Goal: Complete application form: Complete application form

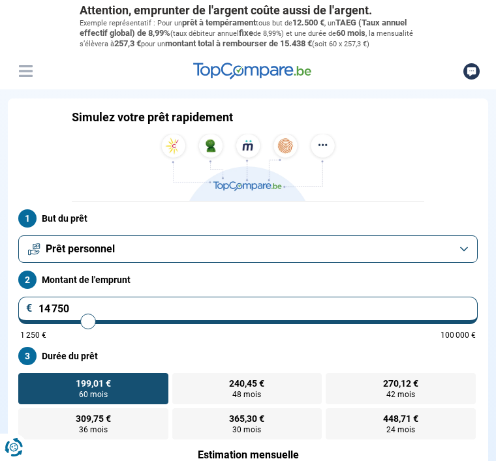
type input "17 250"
type input "17250"
type input "18 500"
type input "18500"
type input "19 500"
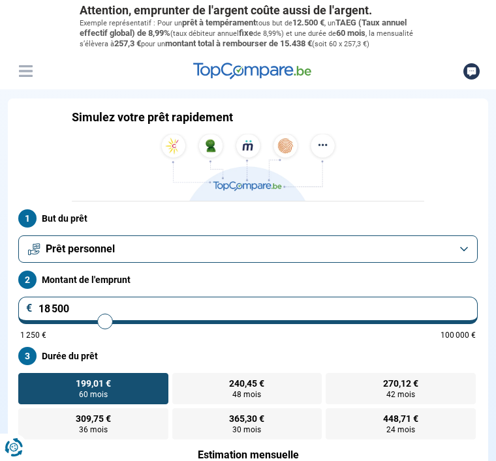
type input "19500"
type input "20 750"
type input "20750"
type input "21 500"
type input "21500"
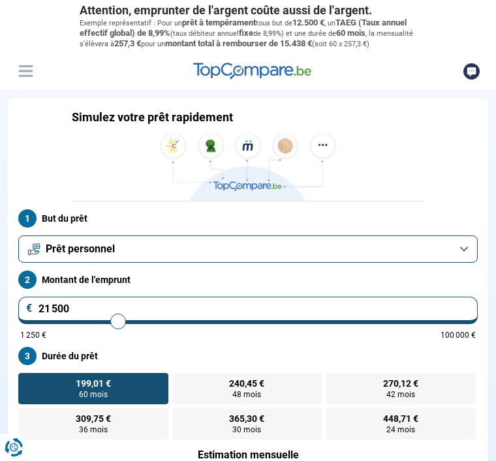
type input "22 500"
type input "22500"
type input "23 500"
type input "23500"
type input "24 250"
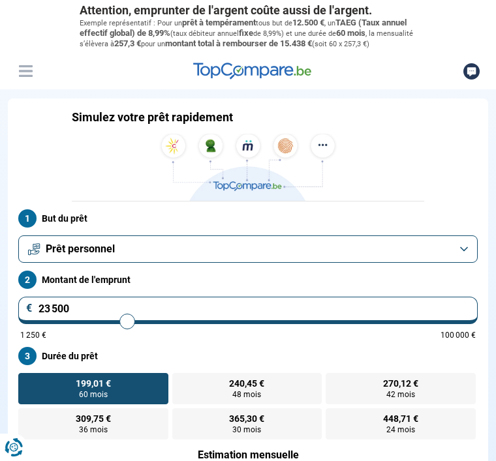
type input "24250"
type input "25 000"
type input "25000"
type input "25 750"
type input "25750"
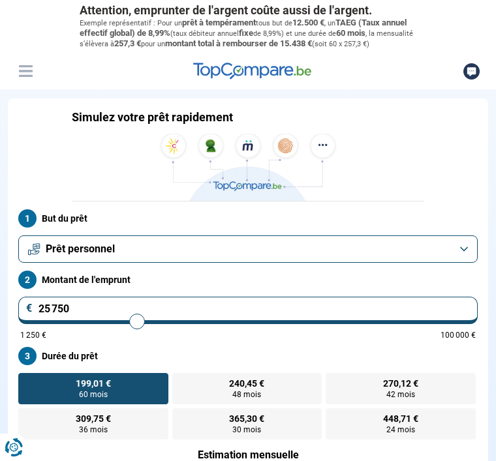
type input "26 750"
type input "26750"
type input "27 250"
type input "27250"
type input "28 000"
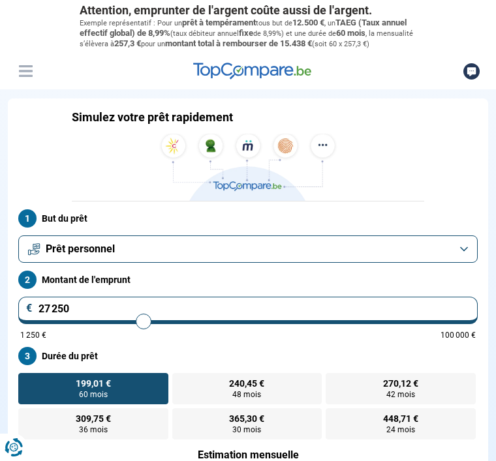
type input "28000"
type input "28 750"
type input "28750"
type input "29 500"
type input "29500"
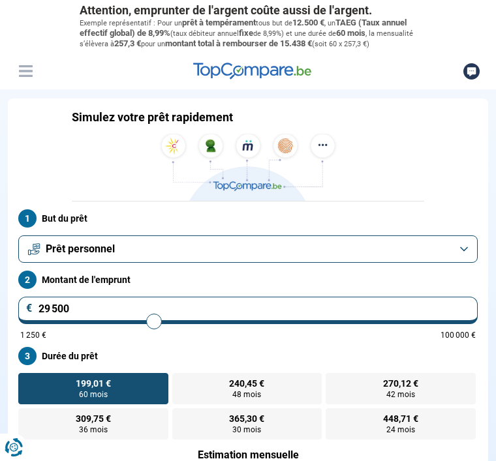
type input "30 250"
type input "30250"
type input "31 250"
type input "31250"
type input "32 250"
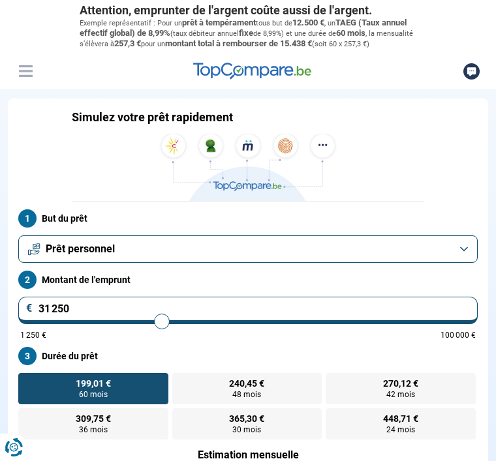
type input "32250"
type input "33 500"
type input "33500"
type input "34 750"
type input "34750"
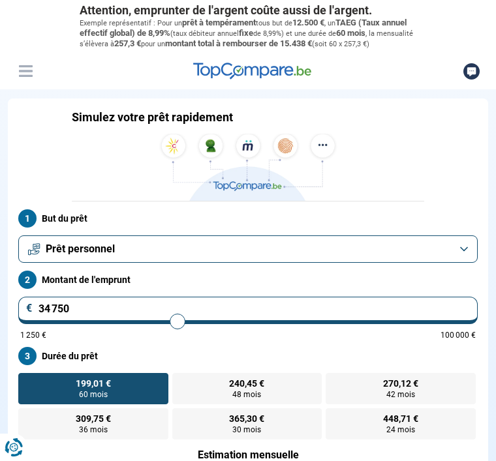
type input "35 750"
type input "35750"
type input "36 500"
type input "36500"
type input "37 500"
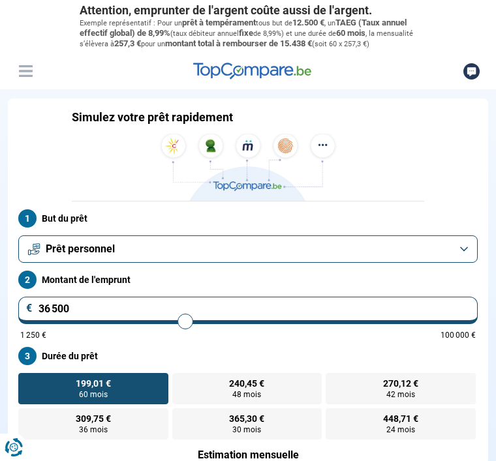
type input "37500"
type input "38 250"
type input "38250"
type input "39 250"
type input "39250"
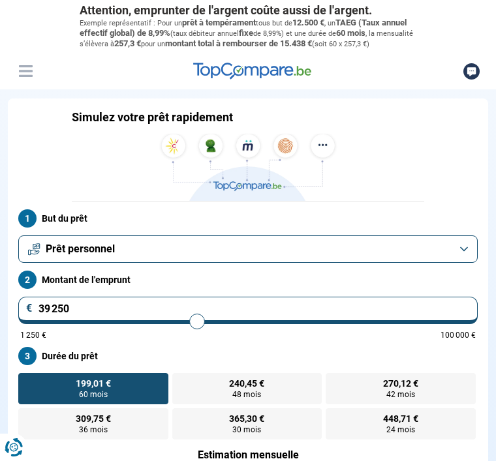
type input "40 250"
type input "40250"
type input "41 000"
type input "41000"
type input "41 500"
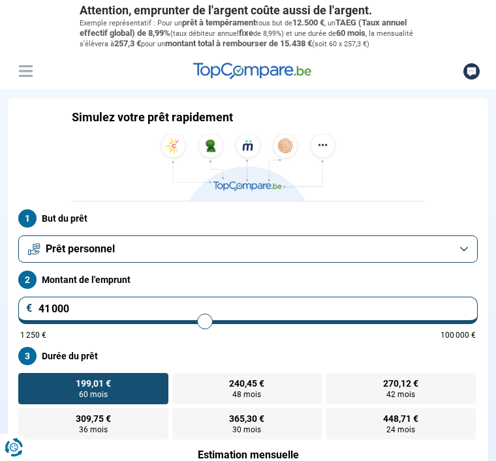
type input "41500"
type input "42 250"
type input "42250"
type input "42 750"
type input "42750"
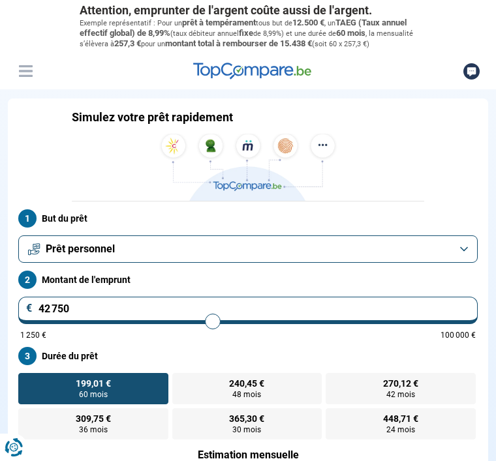
type input "43 250"
type input "43250"
type input "44 000"
type input "44000"
type input "44 250"
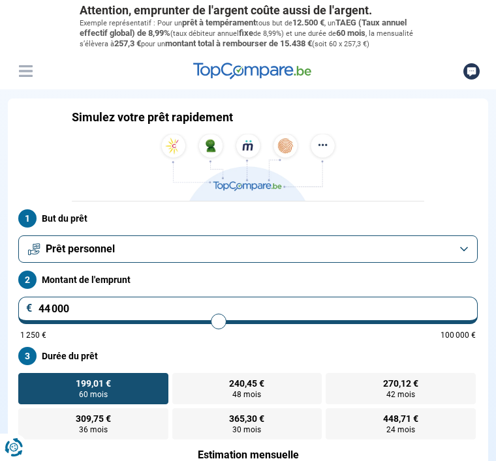
type input "44250"
type input "45 000"
type input "45000"
type input "45 250"
type input "45250"
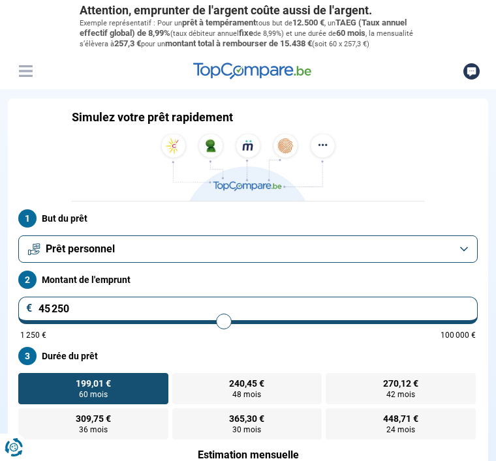
type input "46 000"
type input "46000"
type input "46 500"
type input "46500"
type input "47 000"
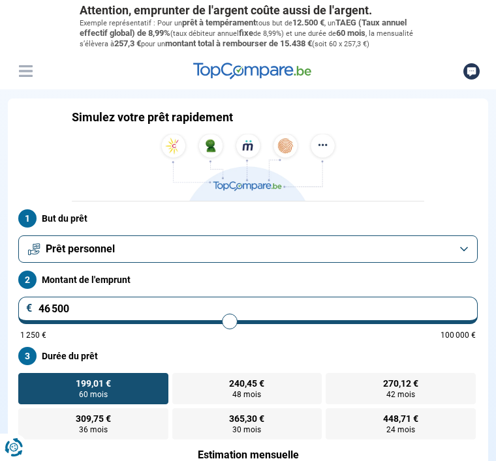
type input "47000"
type input "47 750"
type input "47750"
type input "48 250"
type input "48250"
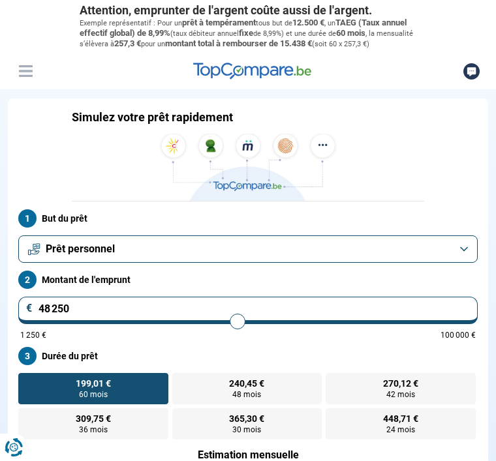
type input "48 750"
type input "48750"
type input "49 250"
type input "49250"
type input "49 750"
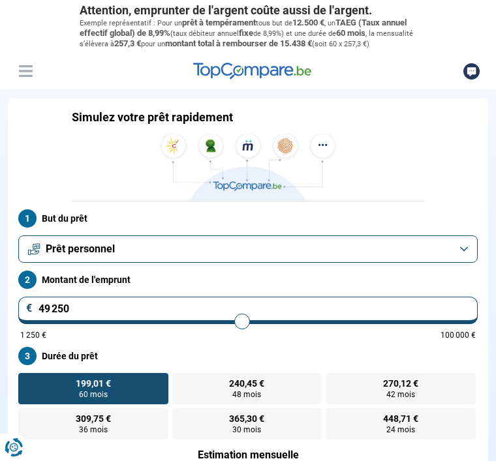
type input "49750"
type input "50 250"
type input "50250"
type input "51 000"
type input "51000"
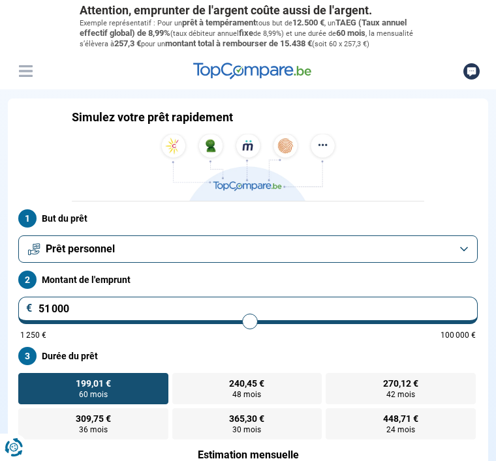
type input "51 250"
type input "51250"
type input "51 750"
type input "51750"
type input "52 250"
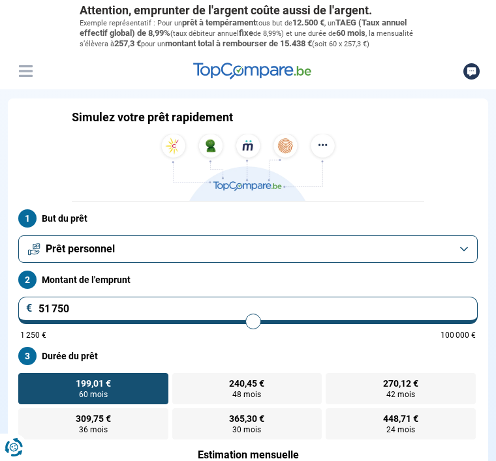
type input "52250"
type input "52 750"
type input "52750"
type input "53 000"
type input "53000"
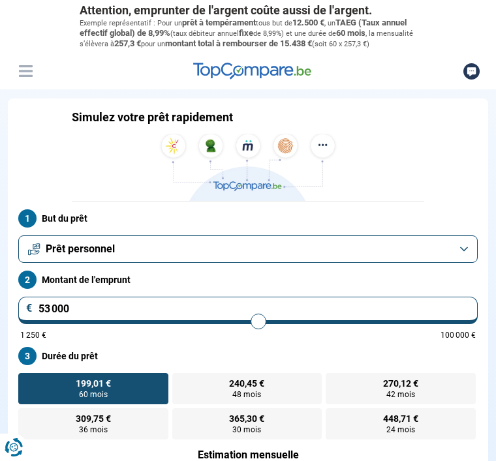
type input "53 500"
type input "53500"
type input "54 000"
type input "54000"
type input "54 500"
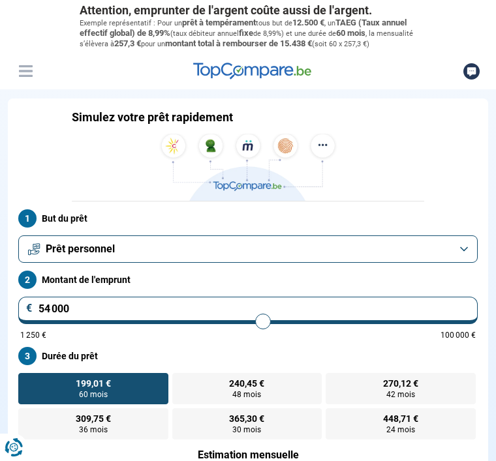
type input "54500"
type input "54 750"
type input "54750"
type input "55 250"
type input "55250"
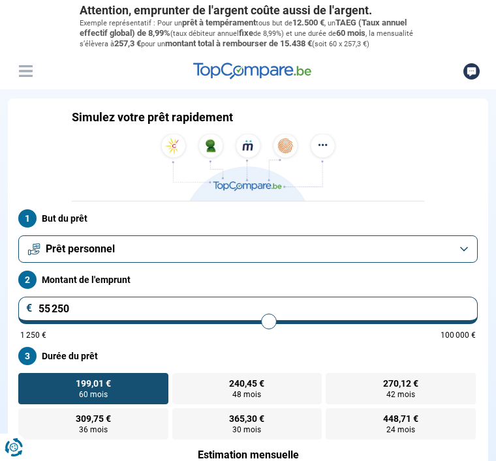
type input "56 000"
type input "56000"
type input "56 250"
type input "56250"
type input "56 500"
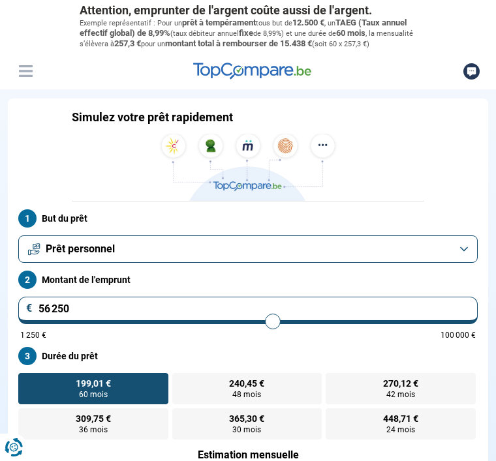
type input "56500"
type input "57 250"
type input "57250"
type input "57 750"
type input "57750"
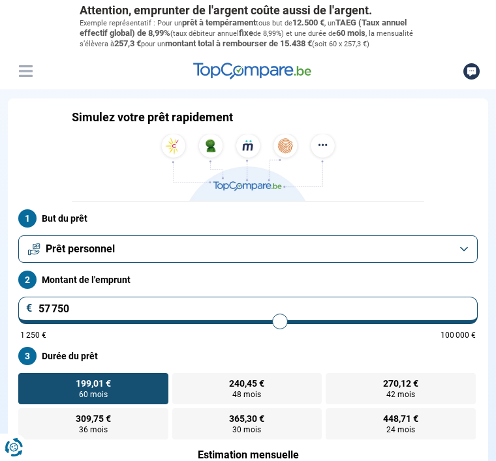
type input "58 250"
type input "58250"
type input "58 750"
type input "58750"
type input "59 500"
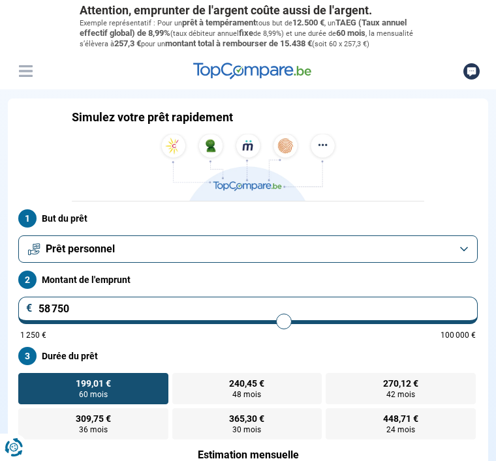
type input "59500"
type input "60 250"
type input "60250"
type input "60 750"
type input "60750"
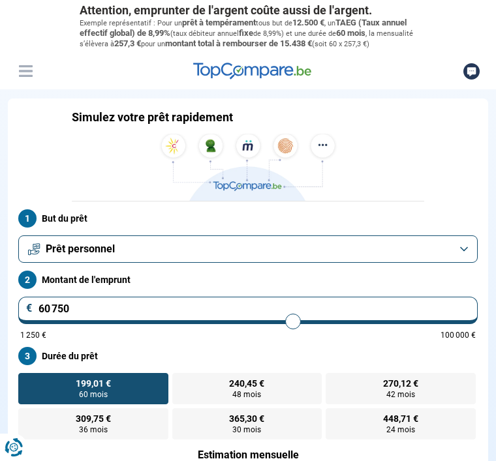
type input "61 500"
type input "61500"
type input "62 250"
type input "62250"
type input "63 250"
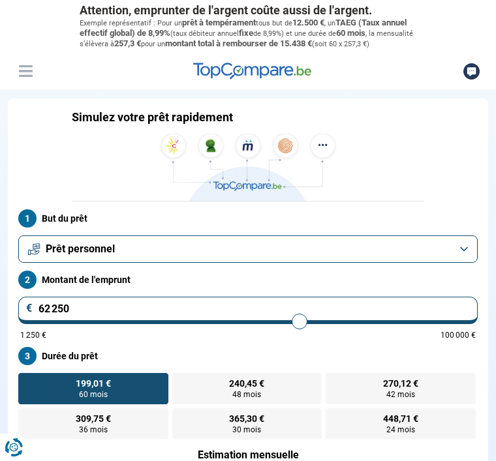
type input "63250"
type input "64 250"
type input "64250"
type input "65 250"
type input "65250"
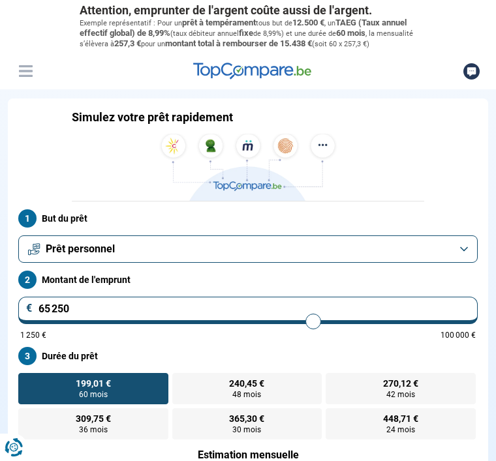
type input "66 500"
type input "66500"
type input "67 500"
type input "67500"
type input "68 750"
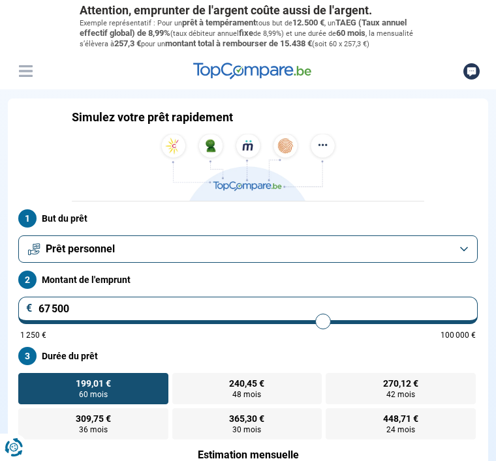
type input "68750"
type input "70 000"
type input "70000"
type input "71 000"
type input "71000"
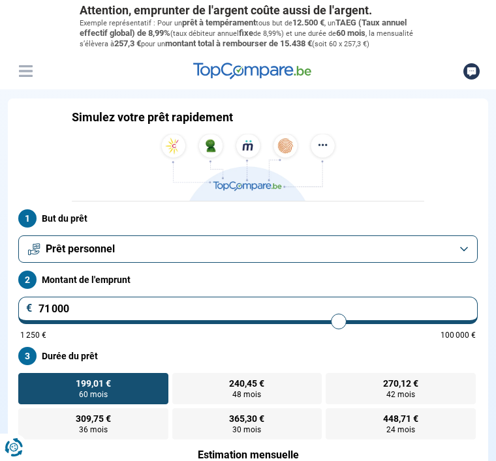
type input "72 250"
type input "72250"
type input "73 250"
type input "73250"
type input "74 000"
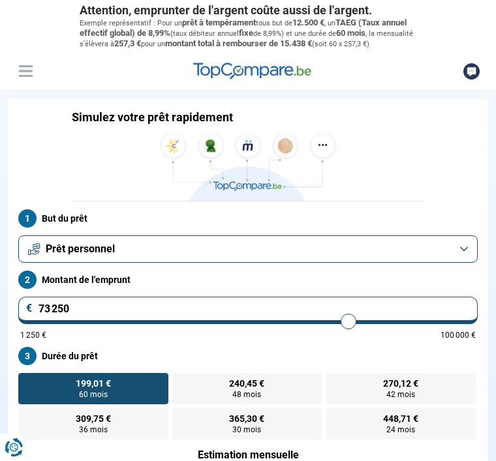
type input "74000"
type input "74 750"
type input "74750"
type input "75 750"
type input "75750"
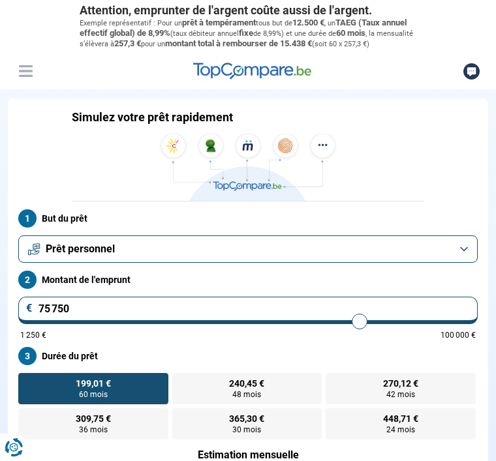
type input "76 250"
type input "76250"
type input "76 750"
type input "76750"
type input "77 500"
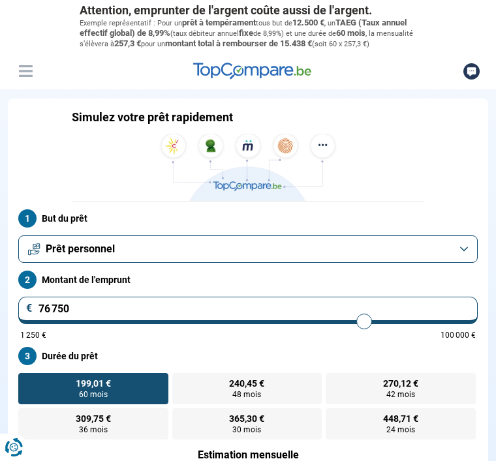
type input "77500"
type input "78 000"
type input "78000"
type input "78 500"
type input "78500"
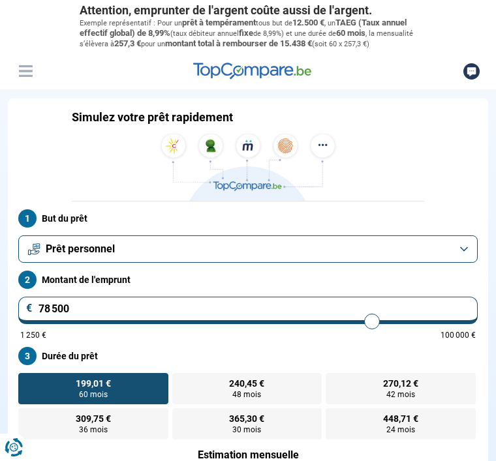
type input "79 250"
type input "79250"
type input "80 000"
type input "80000"
type input "80 500"
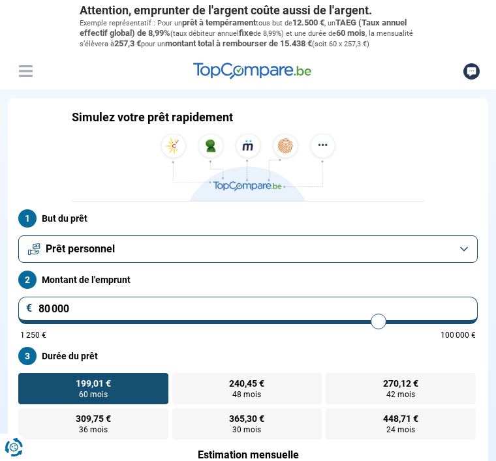
type input "80500"
type input "81 000"
type input "81000"
type input "81 500"
type input "81500"
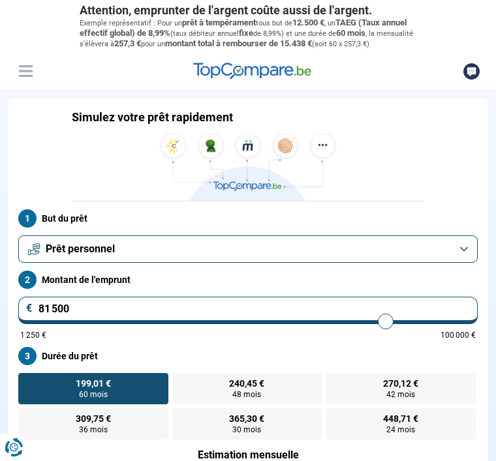
type input "82 000"
type input "82000"
type input "82 750"
type input "82750"
type input "83 500"
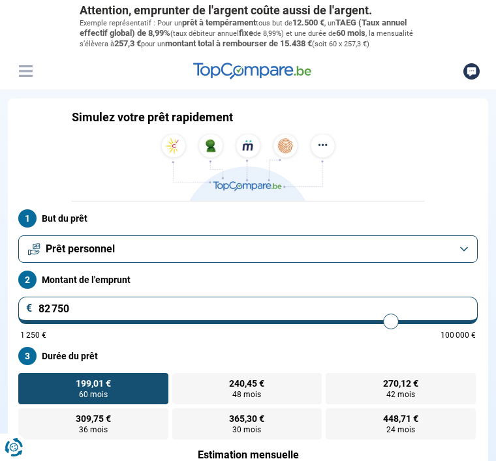
type input "83500"
type input "84 000"
type input "84000"
type input "84 750"
type input "84750"
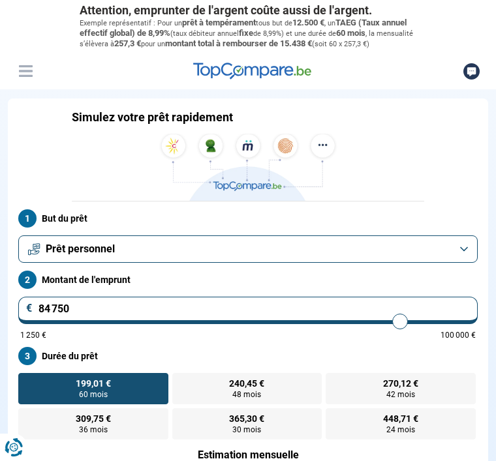
type input "85 500"
type input "85500"
type input "86 250"
type input "86250"
type input "86 750"
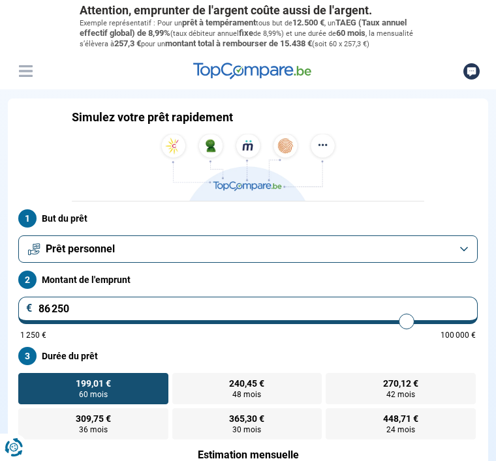
type input "86750"
type input "87 500"
type input "87500"
type input "88 250"
type input "88250"
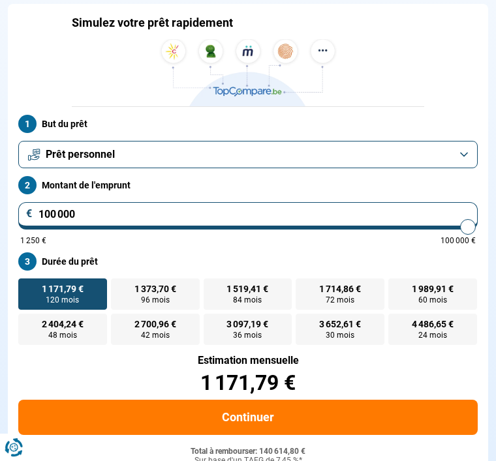
scroll to position [88, 0]
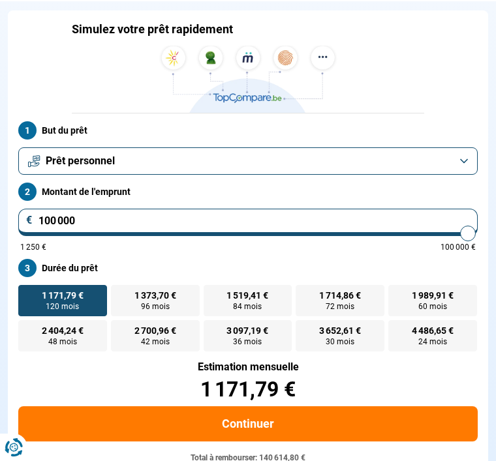
click at [382, 174] on button "Prêt personnel" at bounding box center [247, 160] width 459 height 27
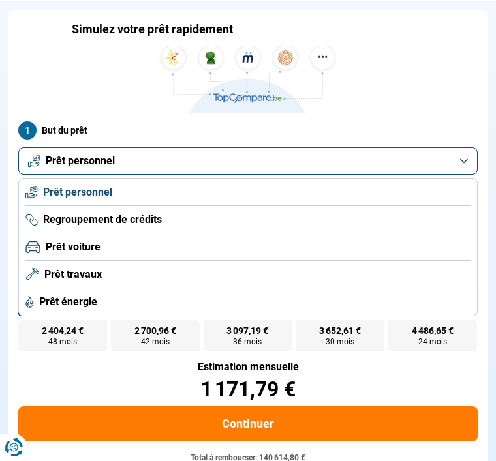
click at [142, 194] on li "Prêt personnel" at bounding box center [247, 192] width 445 height 27
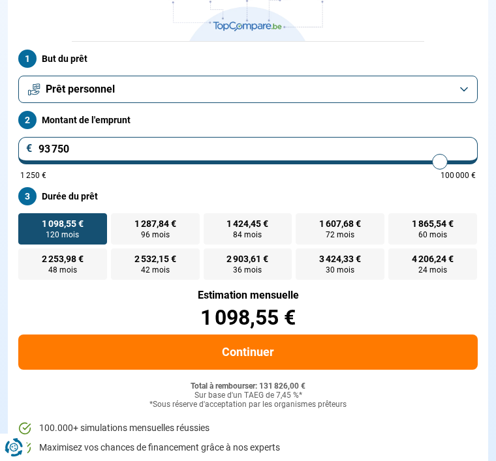
scroll to position [84, 0]
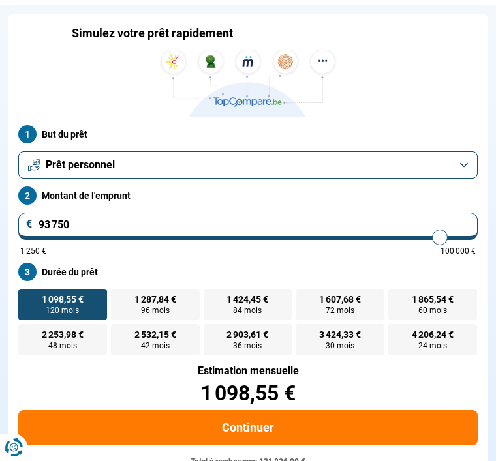
click at [440, 173] on button "Prêt personnel" at bounding box center [247, 164] width 459 height 27
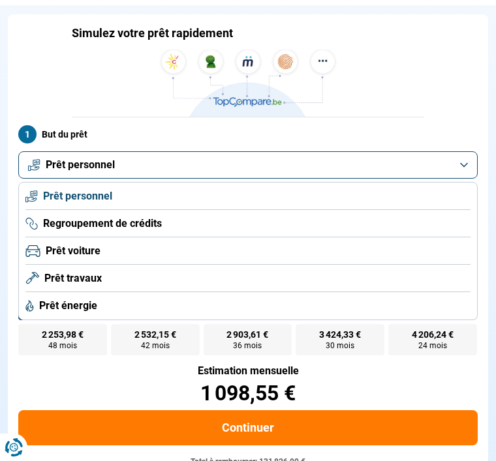
click at [445, 169] on button "Prêt personnel" at bounding box center [247, 164] width 459 height 27
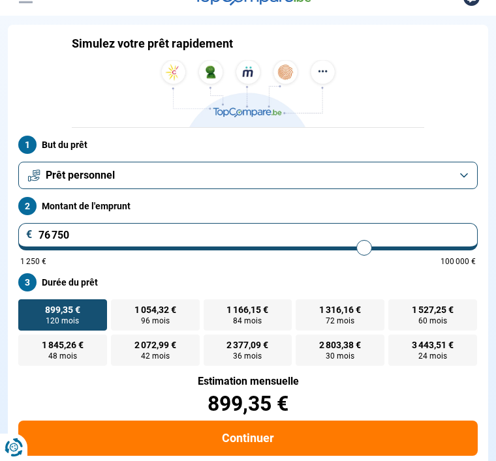
scroll to position [73, 0]
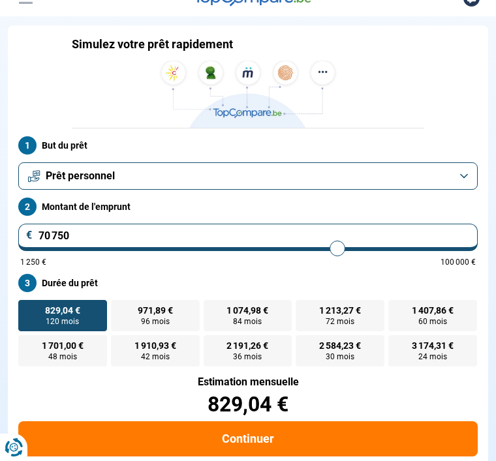
click at [319, 437] on button "Continuer" at bounding box center [247, 438] width 459 height 35
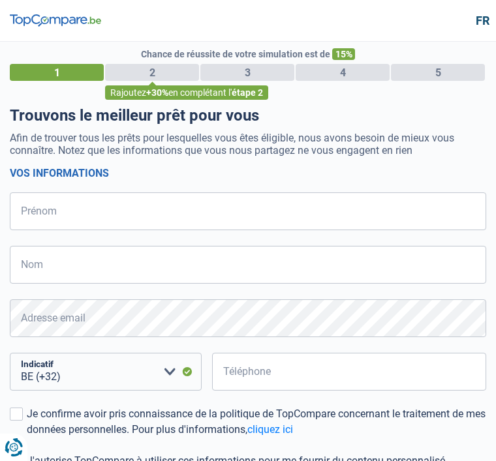
select select "32"
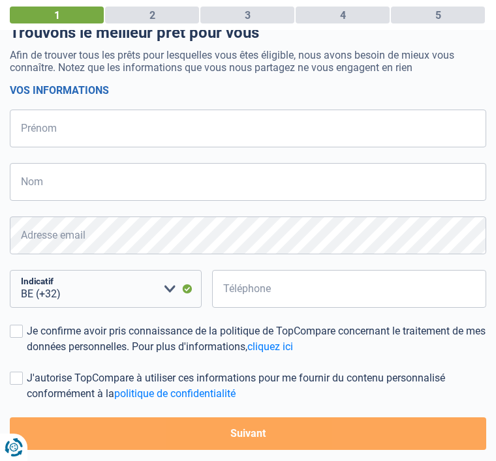
scroll to position [78, 0]
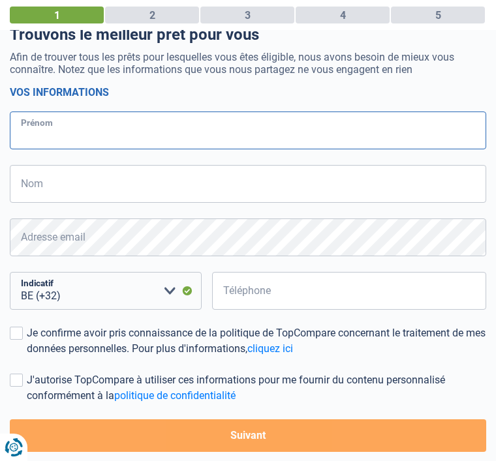
click at [336, 148] on input "Prénom" at bounding box center [248, 131] width 476 height 38
type input "[PERSON_NAME]"
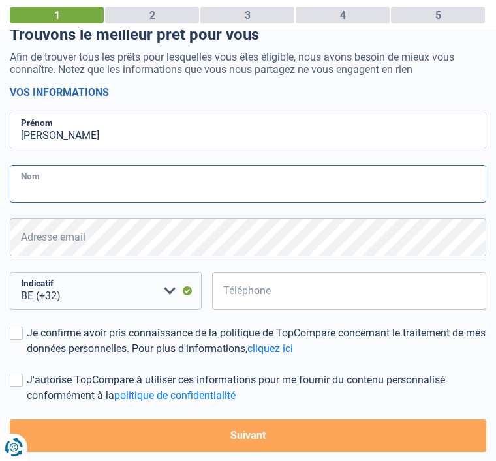
click at [187, 185] on input "Nom" at bounding box center [248, 184] width 476 height 38
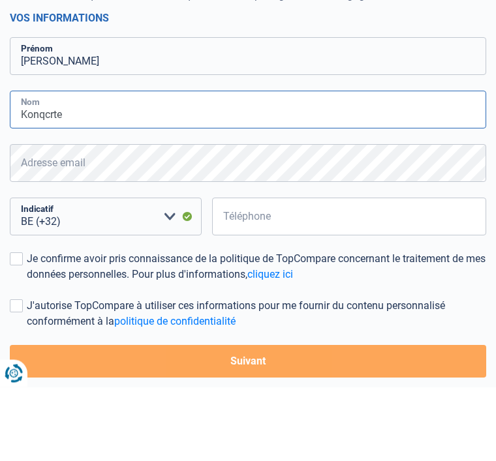
type input "Konqcrte"
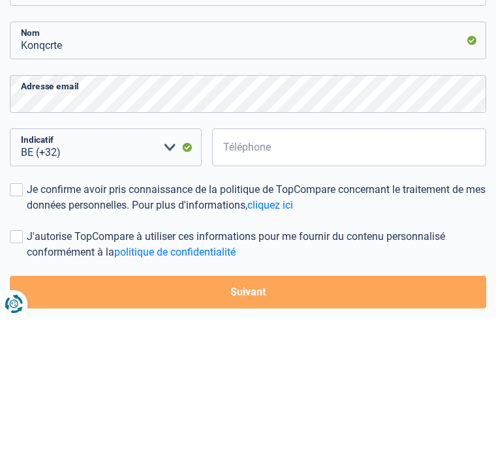
click at [308, 272] on input "Téléphone" at bounding box center [349, 291] width 274 height 38
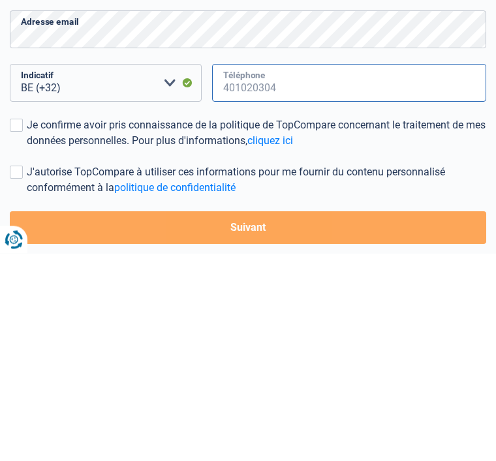
type input "0"
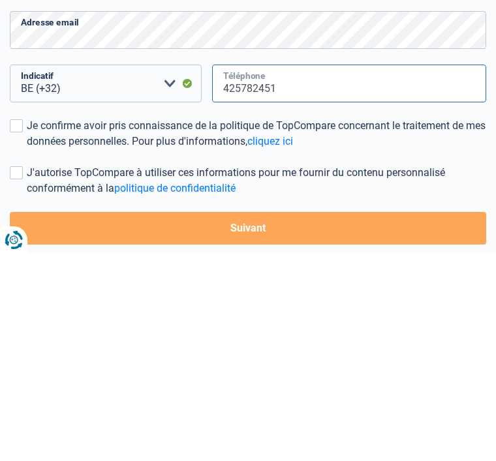
type input "425782451"
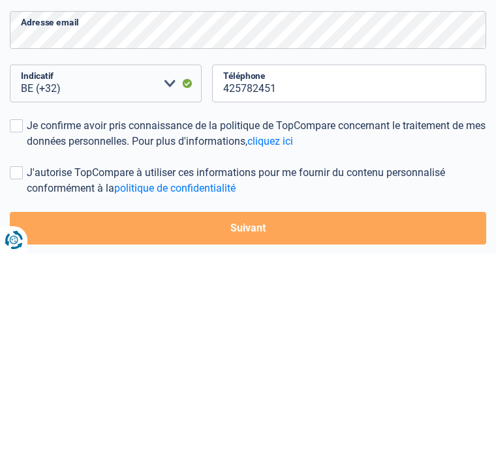
click at [12, 327] on span at bounding box center [16, 333] width 13 height 13
click at [27, 357] on input "Je confirme avoir pris connaissance de la politique de TopCompare concernant le…" at bounding box center [27, 357] width 0 height 0
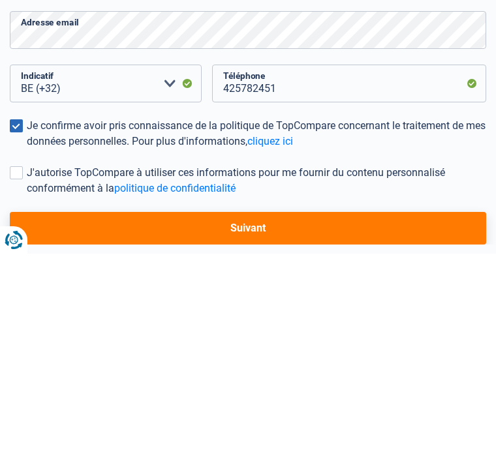
scroll to position [196, 0]
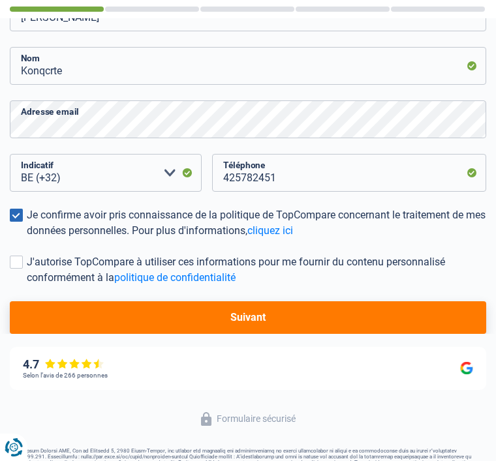
click at [12, 256] on span at bounding box center [16, 262] width 13 height 13
click at [27, 286] on input "J'autorise TopCompare à utiliser ces informations pour me fournir du contenu pe…" at bounding box center [27, 286] width 0 height 0
click at [254, 332] on button "Suivant" at bounding box center [248, 317] width 476 height 33
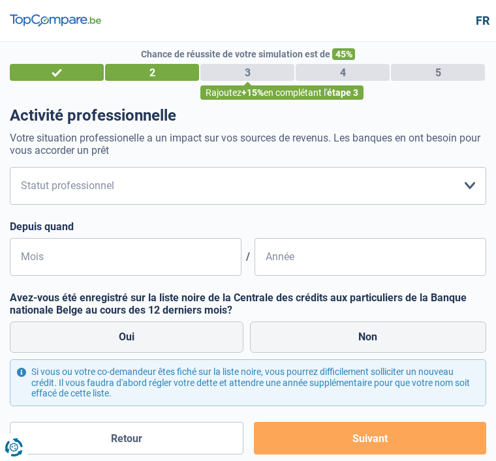
click at [440, 186] on select "Ouvrier Employé privé Employé public Invalide Indépendant Pensionné Chômeur Mut…" at bounding box center [248, 186] width 476 height 38
select select "unemployed"
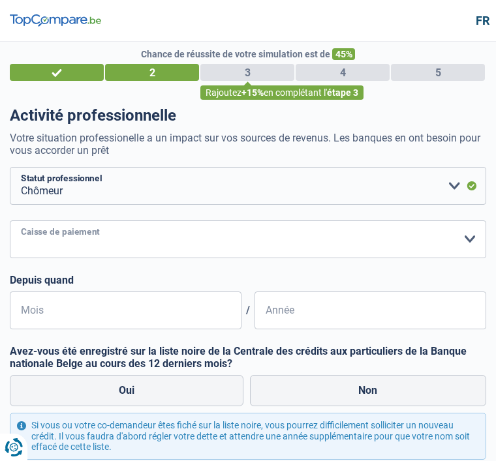
click at [168, 238] on select "CAPAC FGTB CSC CGSLB Autre [PERSON_NAME] sélectionner une option" at bounding box center [248, 239] width 476 height 38
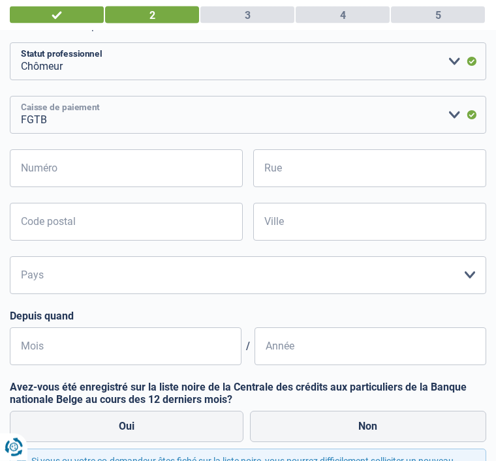
scroll to position [124, 0]
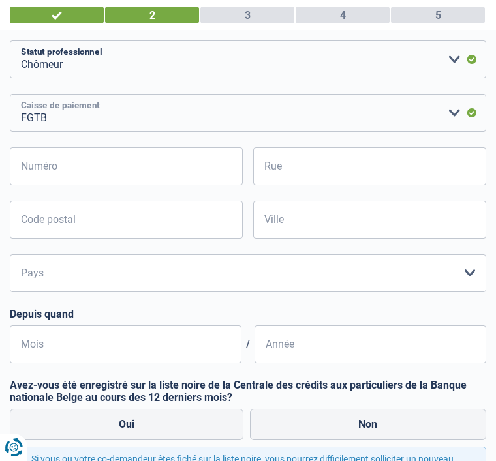
click at [308, 115] on select "CAPAC FGTB CSC CGSLB Autre [PERSON_NAME] sélectionner une option" at bounding box center [248, 113] width 476 height 38
select select "other"
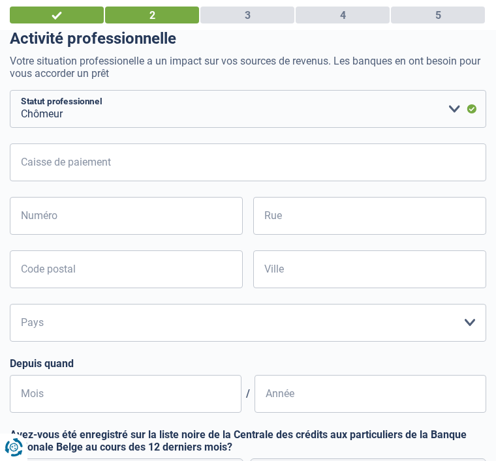
scroll to position [74, 0]
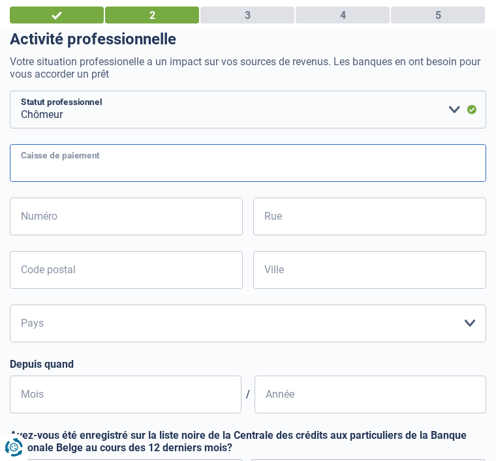
click at [154, 160] on input "Caisse de paiement" at bounding box center [248, 163] width 476 height 38
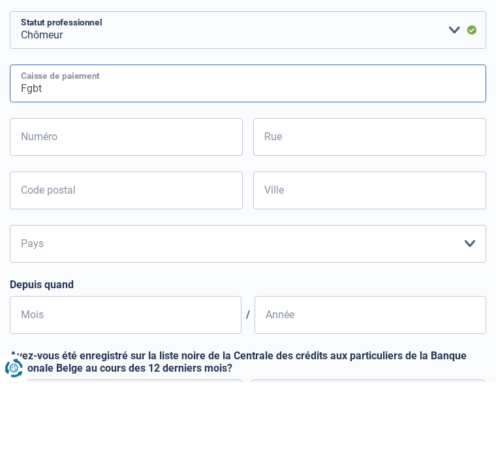
type input "Fgbt"
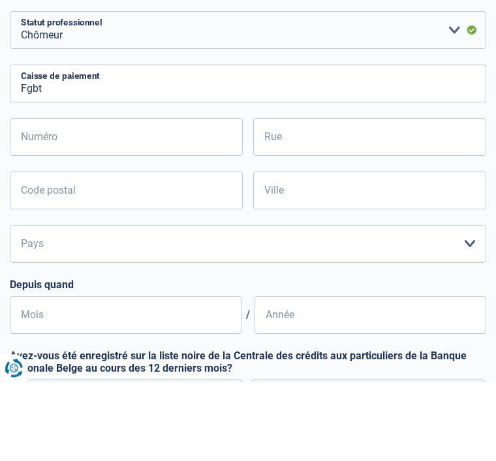
click at [172, 198] on input "Numéro" at bounding box center [126, 217] width 233 height 38
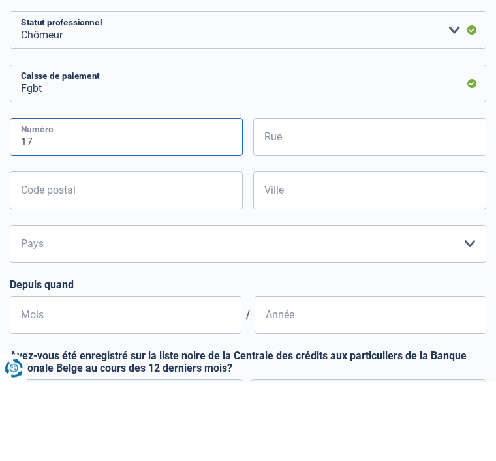
type input "17"
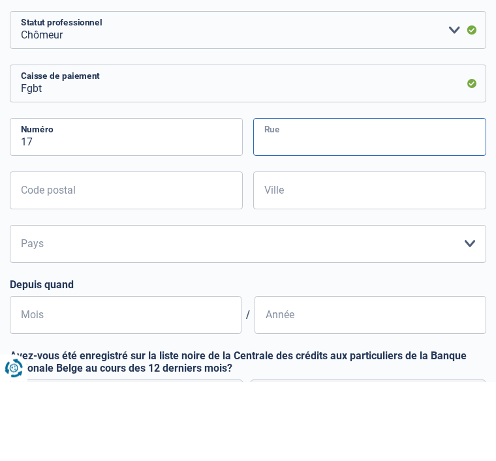
click at [350, 198] on input "Rue" at bounding box center [369, 217] width 233 height 38
type input "Blvrd gendebien"
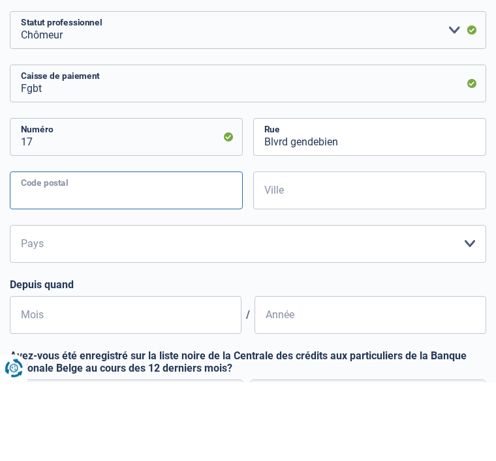
click at [183, 251] on input "Code postal" at bounding box center [126, 270] width 233 height 38
type input "7000"
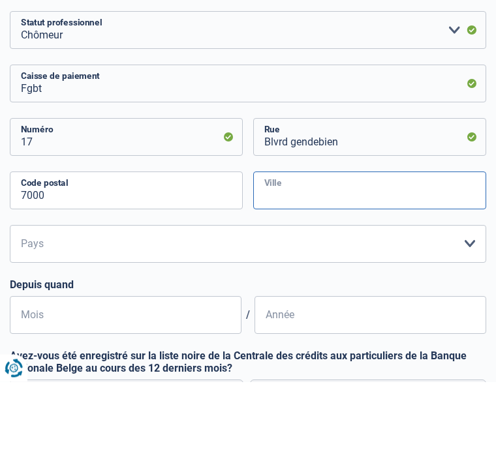
click at [361, 251] on input "Ville" at bounding box center [369, 270] width 233 height 38
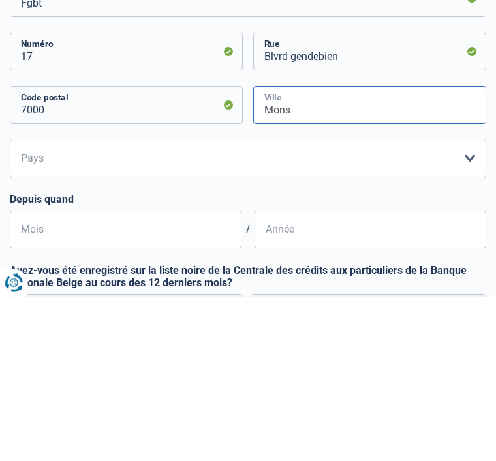
type input "Mons"
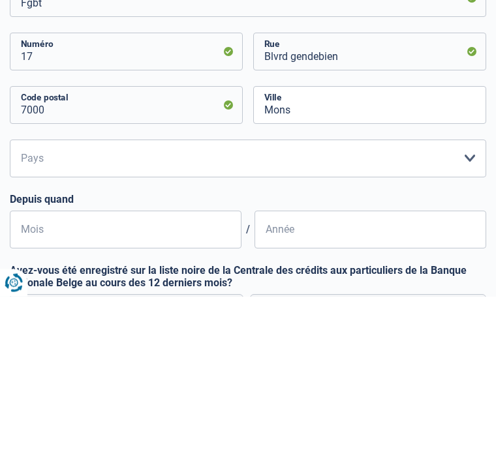
click at [217, 305] on select "Belgique Luxembourg Veuillez sélectionner une option" at bounding box center [248, 324] width 476 height 38
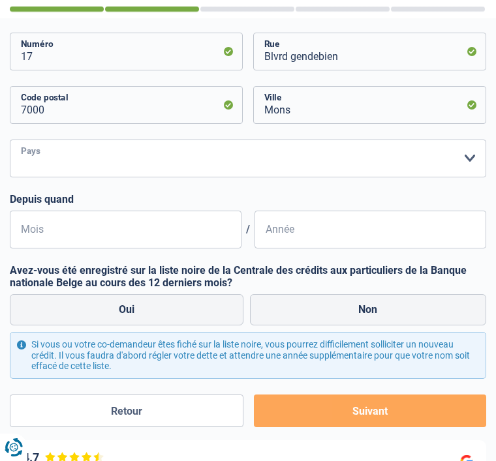
select select "BE"
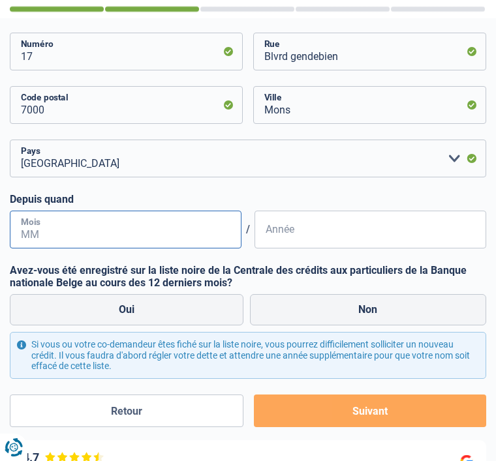
click at [136, 224] on input "Mois" at bounding box center [126, 230] width 232 height 38
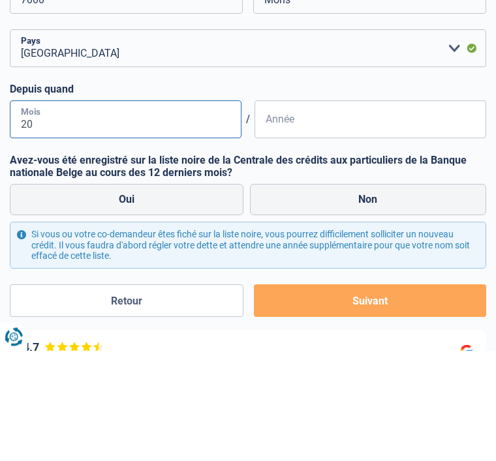
type input "2"
type input "12"
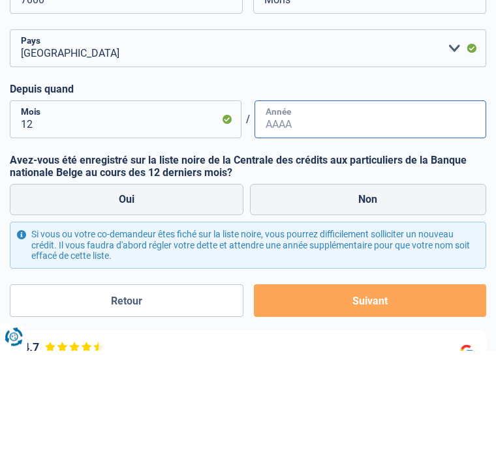
click at [264, 211] on input "Année" at bounding box center [370, 230] width 232 height 38
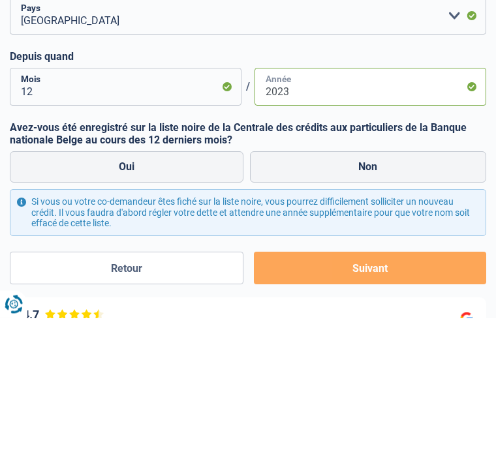
type input "2023"
click at [399, 292] on div "Oui Non" at bounding box center [248, 311] width 483 height 38
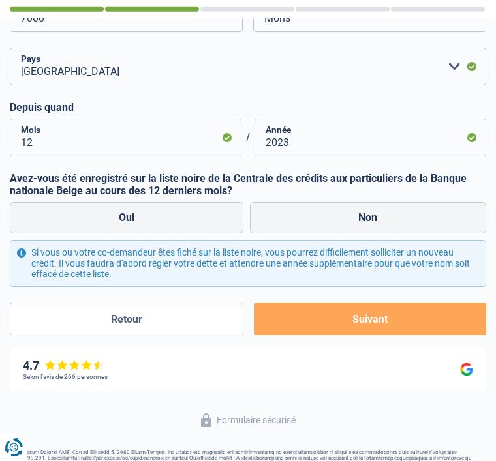
click at [350, 320] on button "Suivant" at bounding box center [370, 319] width 232 height 33
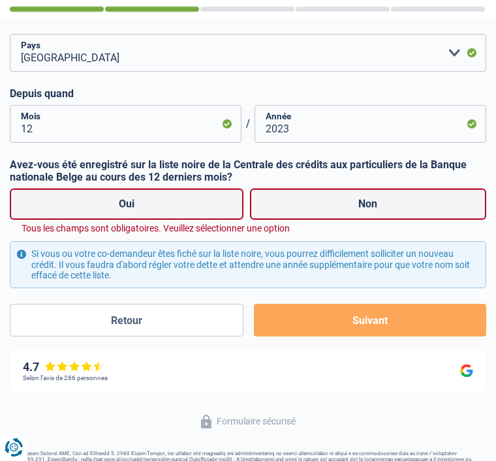
scroll to position [346, 0]
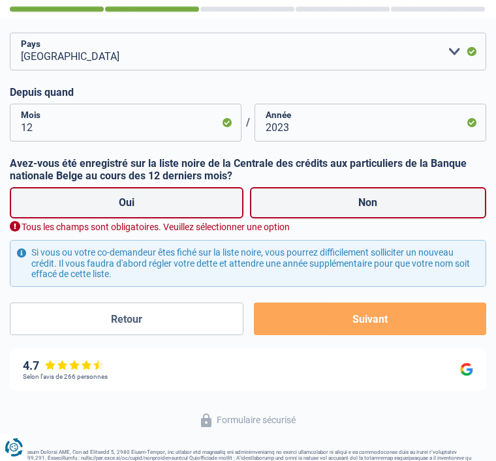
click at [196, 211] on label "Oui" at bounding box center [127, 202] width 234 height 31
click at [196, 211] on input "Oui" at bounding box center [127, 202] width 234 height 31
radio input "true"
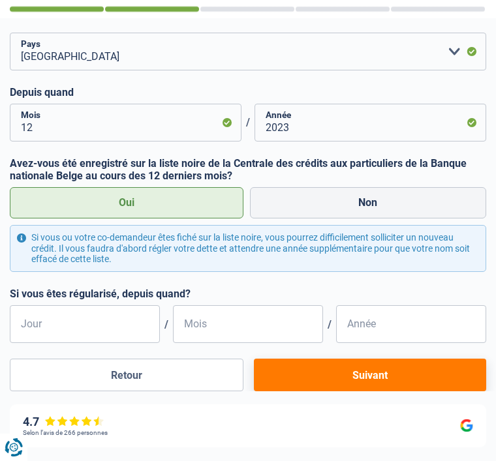
click at [400, 198] on label "Non" at bounding box center [368, 202] width 237 height 31
click at [400, 198] on input "Non" at bounding box center [368, 202] width 237 height 31
radio input "true"
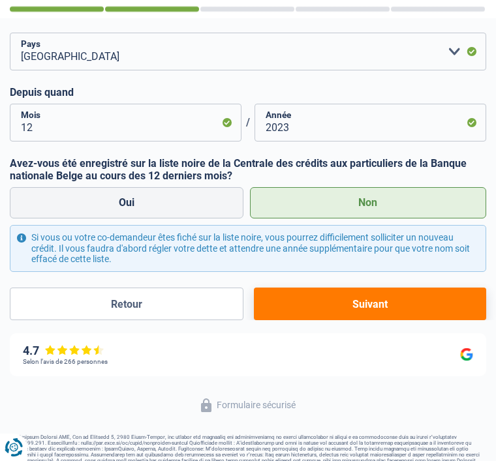
scroll to position [331, 0]
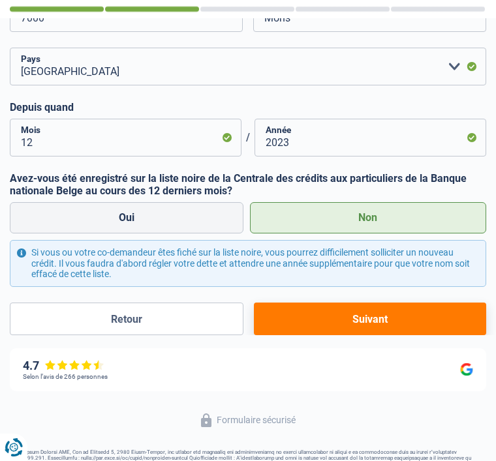
click at [379, 316] on button "Suivant" at bounding box center [370, 319] width 232 height 33
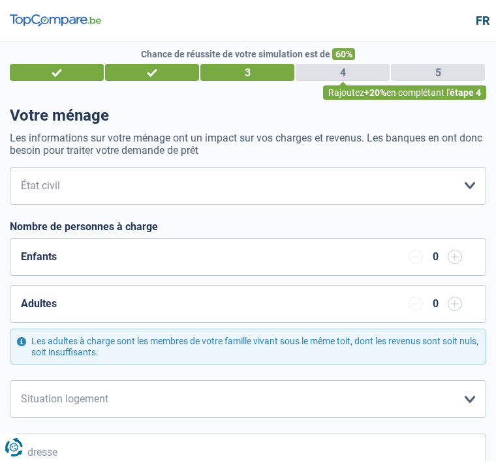
click at [414, 187] on select "[PERSON_NAME](e) Cohabitant(e) légal(e) Divorcé(e) Veuf(ve) Séparé (de fait) Ve…" at bounding box center [248, 186] width 476 height 38
select select "married"
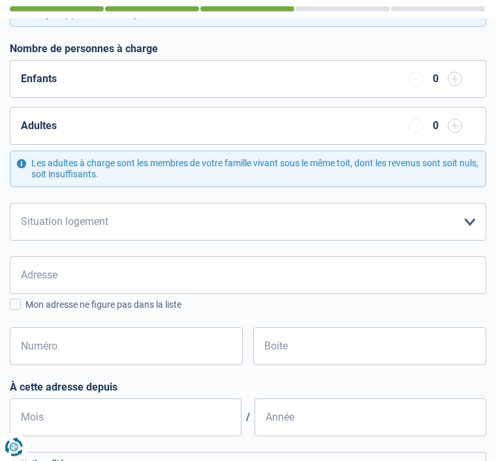
scroll to position [288, 0]
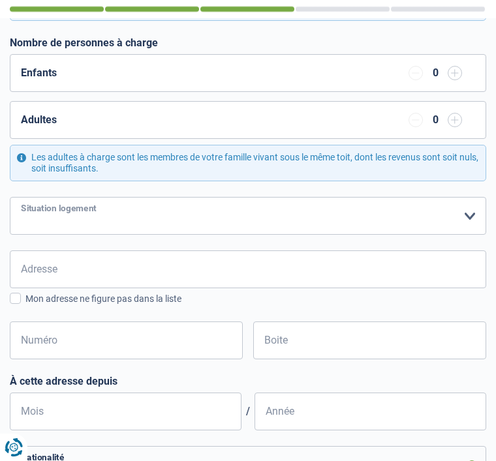
click at [454, 213] on select "Locataire Propriétaire avec prêt hypothécaire Propriétaire sans prêt hypothécai…" at bounding box center [248, 216] width 476 height 38
select select "rents"
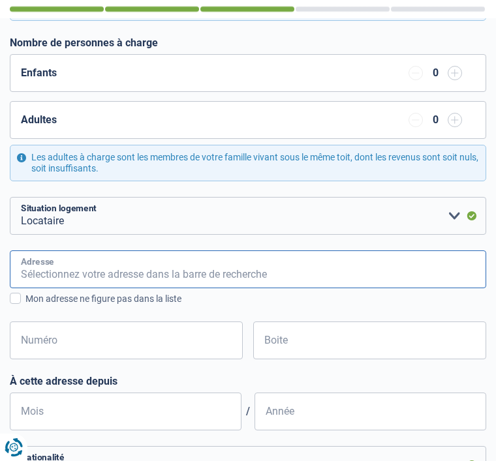
click at [177, 267] on input "Adresse" at bounding box center [248, 269] width 476 height 38
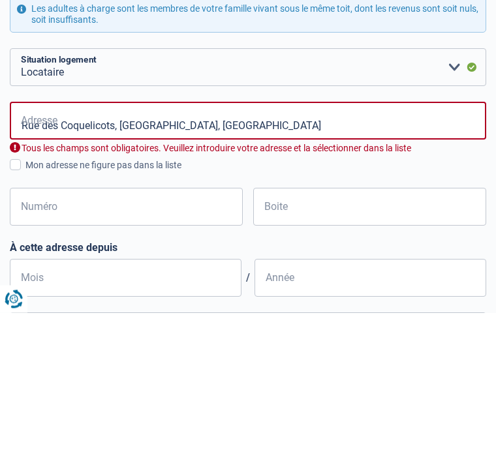
scroll to position [437, 0]
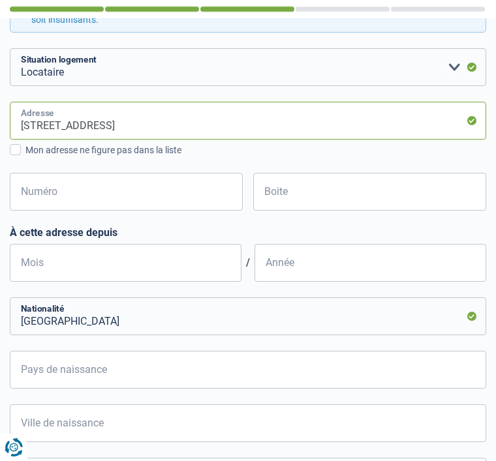
click at [252, 121] on input "[STREET_ADDRESS]" at bounding box center [248, 121] width 476 height 38
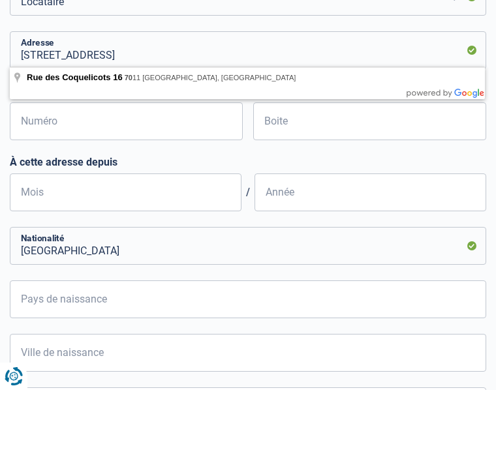
scroll to position [508, 0]
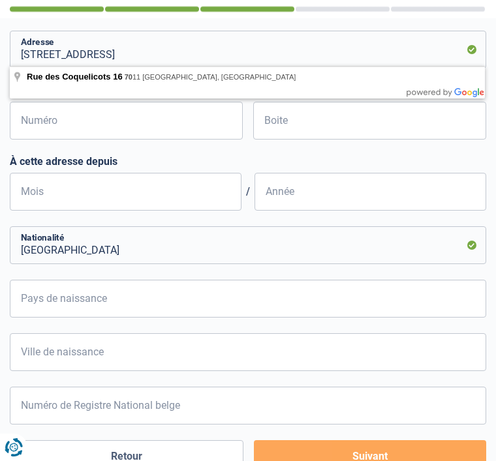
type input "[STREET_ADDRESS]"
type input "16"
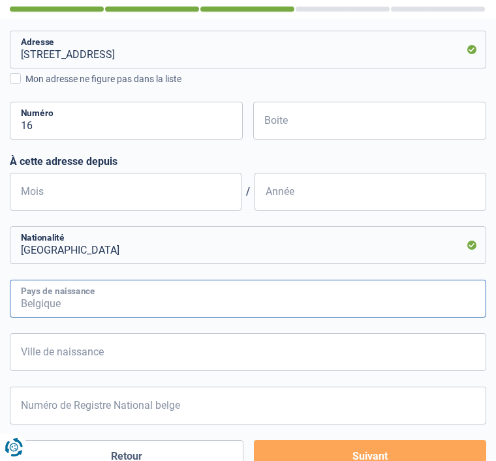
click at [297, 301] on input "Pays de naissance" at bounding box center [248, 299] width 476 height 38
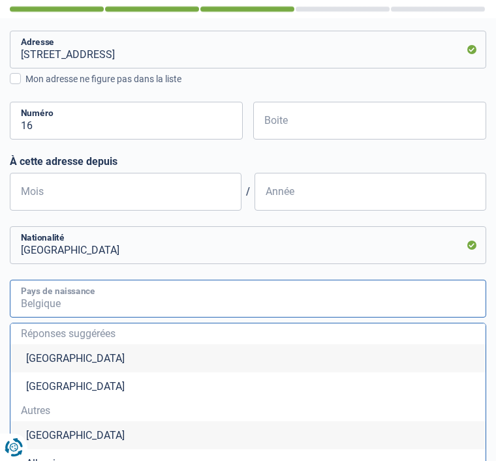
scroll to position [507, 0]
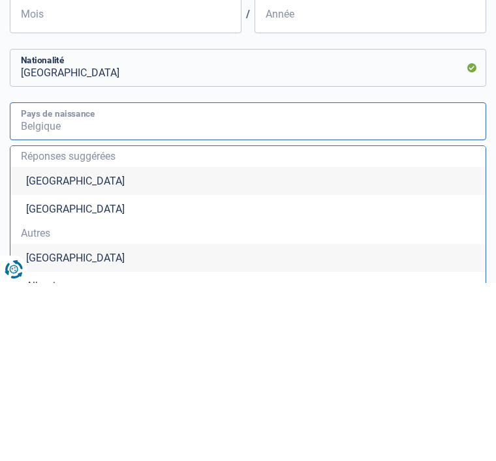
type input "B"
type input "e"
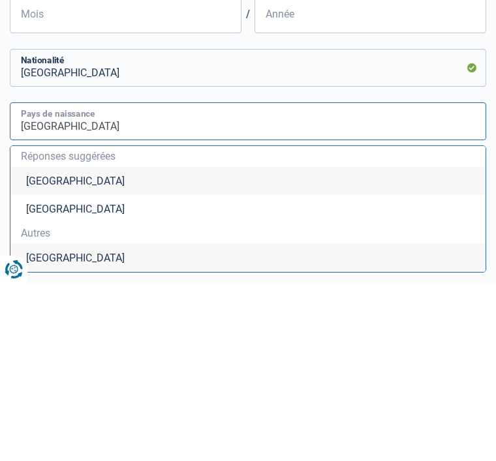
type input "[GEOGRAPHIC_DATA]"
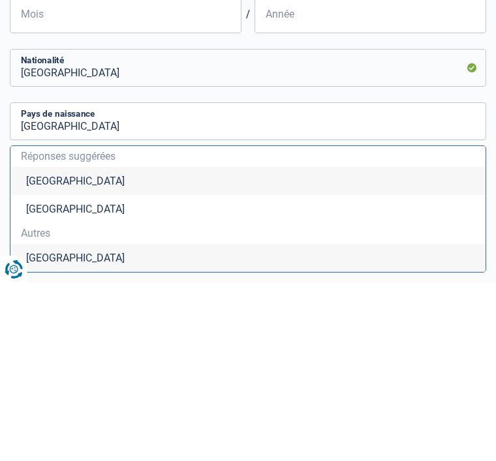
click at [113, 345] on li "[GEOGRAPHIC_DATA]" at bounding box center [247, 359] width 475 height 28
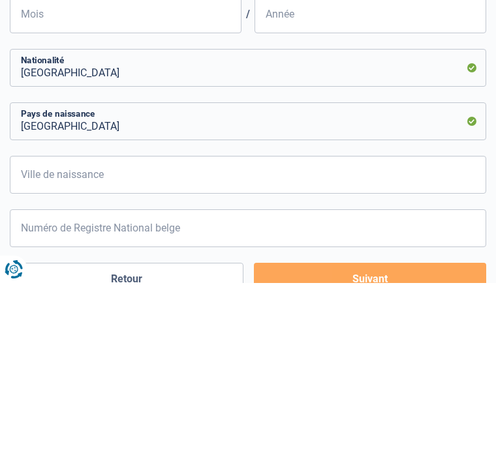
scroll to position [645, 0]
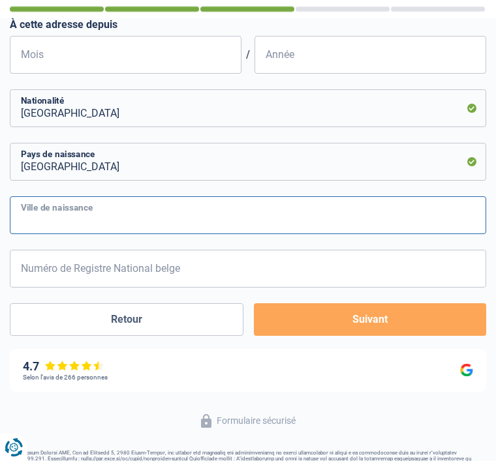
click at [166, 216] on input "Ville de naissance" at bounding box center [248, 215] width 476 height 38
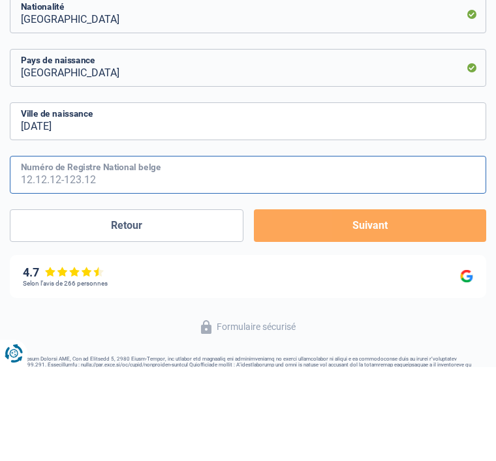
click at [169, 250] on input "Numéro de Registre National belge" at bounding box center [248, 269] width 476 height 38
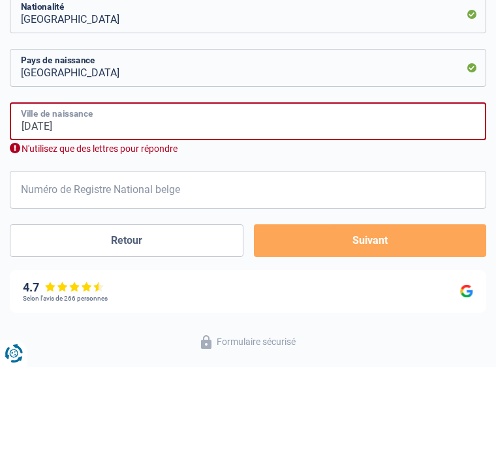
click at [339, 196] on input "[DATE]" at bounding box center [248, 215] width 476 height 38
click at [333, 196] on input "[DATE]" at bounding box center [248, 215] width 476 height 38
type input "1"
type input "L"
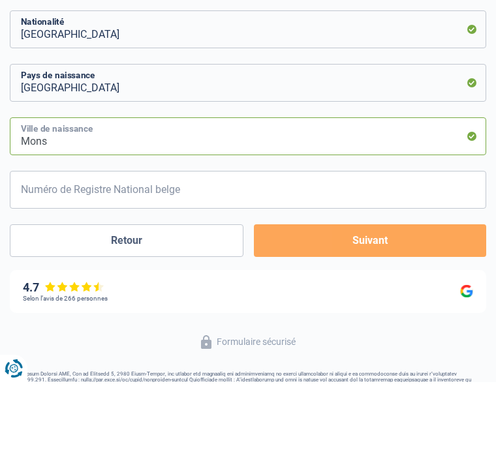
type input "Mons"
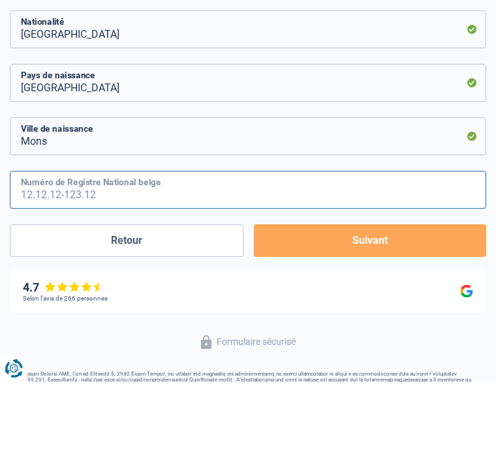
click at [254, 250] on input "Numéro de Registre National belge" at bounding box center [248, 269] width 476 height 38
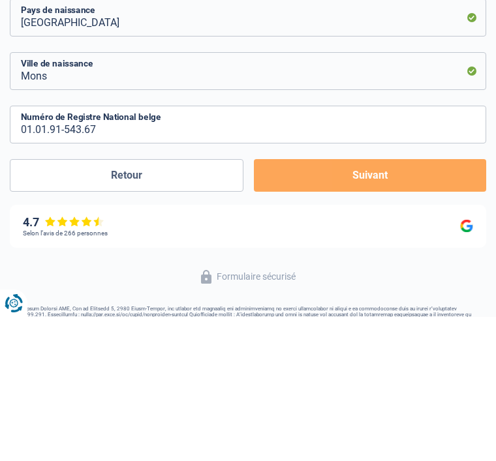
click at [367, 303] on button "Suivant" at bounding box center [370, 319] width 232 height 33
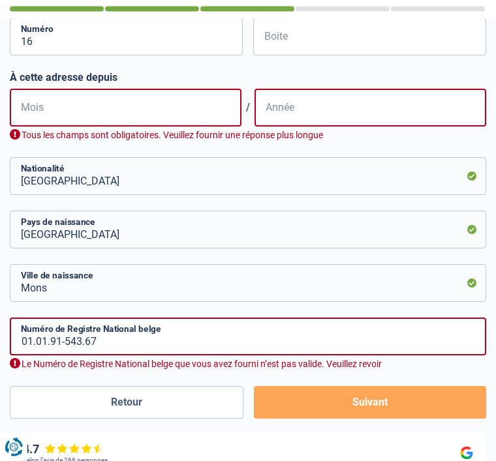
scroll to position [620, 0]
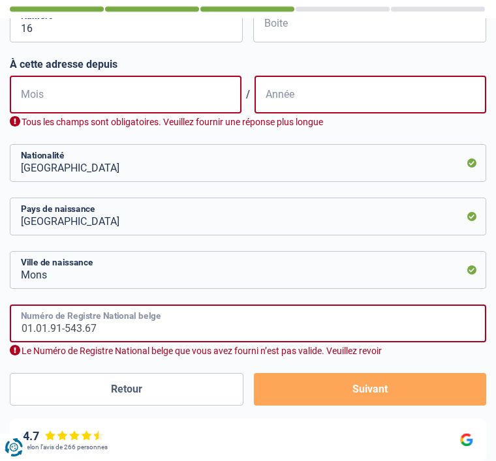
click at [403, 329] on input "01.01.91-543.67" at bounding box center [248, 324] width 476 height 38
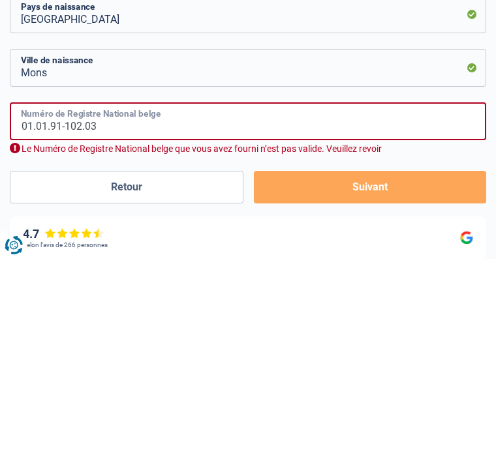
type input "01.01.91-102.03"
click at [427, 373] on button "Suivant" at bounding box center [370, 389] width 232 height 33
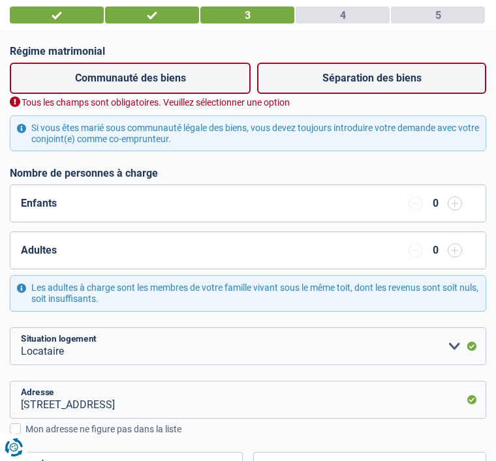
scroll to position [153, 0]
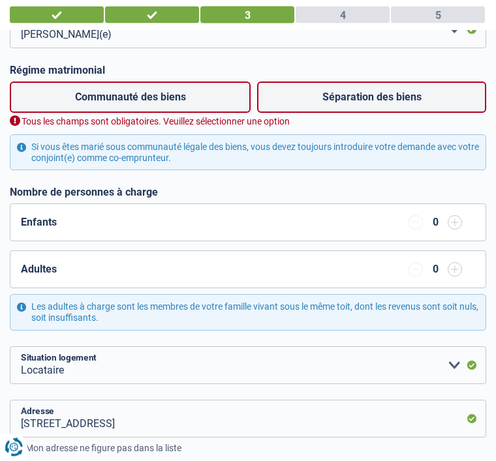
click at [188, 101] on label "Communauté des biens" at bounding box center [130, 97] width 241 height 31
click at [188, 101] on input "Communauté des biens" at bounding box center [130, 97] width 241 height 31
radio input "true"
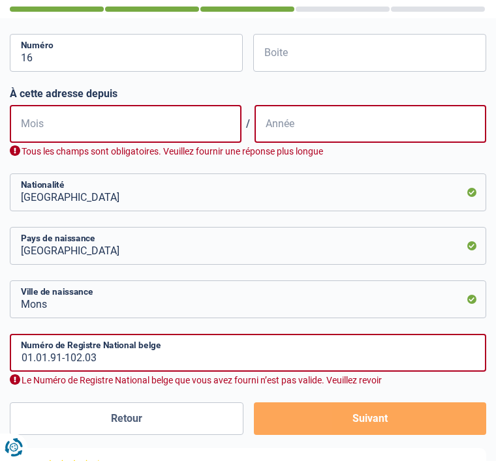
scroll to position [587, 0]
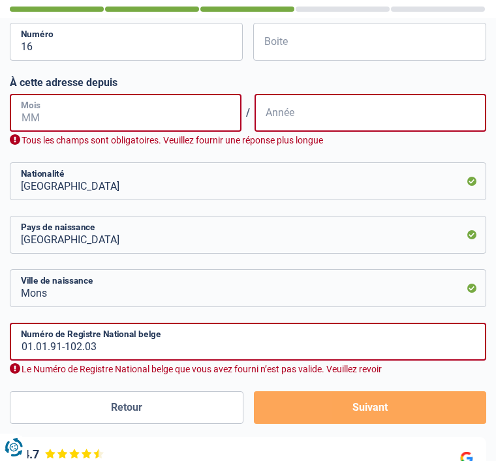
click at [174, 103] on input "Mois" at bounding box center [126, 113] width 232 height 38
type input "1"
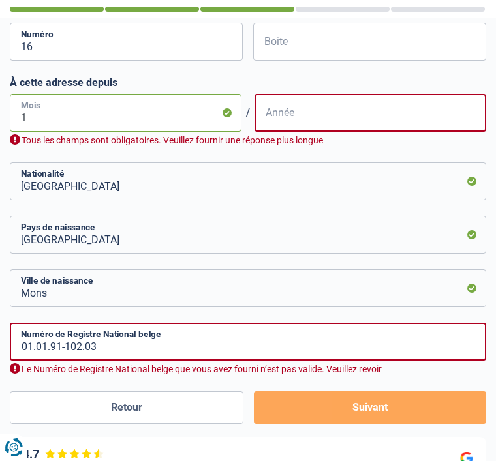
type input "10"
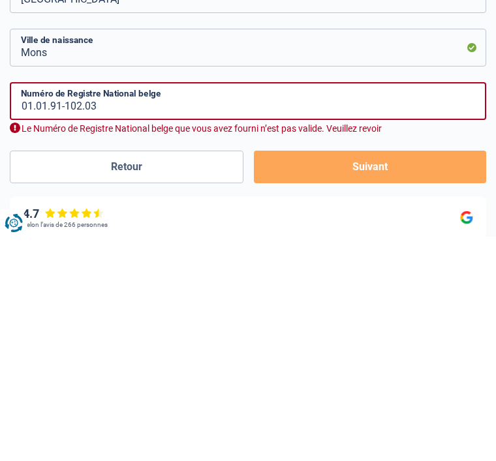
type input "2019"
click at [428, 375] on button "Suivant" at bounding box center [370, 391] width 232 height 33
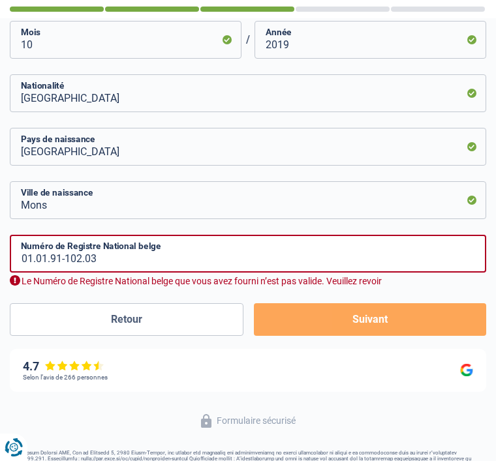
click at [406, 316] on button "Suivant" at bounding box center [370, 319] width 232 height 33
click at [404, 314] on button "Suivant" at bounding box center [370, 319] width 232 height 33
click at [402, 315] on button "Suivant" at bounding box center [370, 319] width 232 height 33
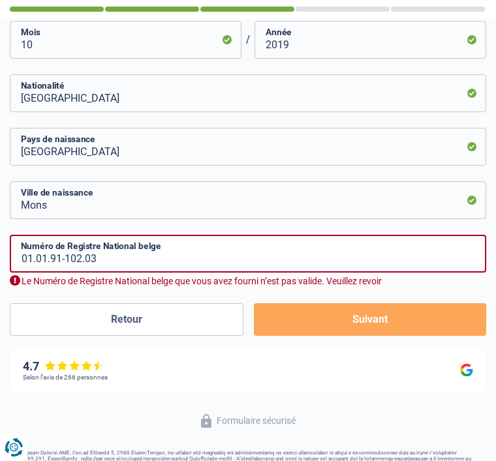
click at [22, 278] on div "Le Numéro de Registre National belge que vous avez fourni n’est pas valide. Veu…" at bounding box center [248, 281] width 476 height 12
click at [412, 252] on input "01.01.91-102.03" at bounding box center [248, 254] width 476 height 38
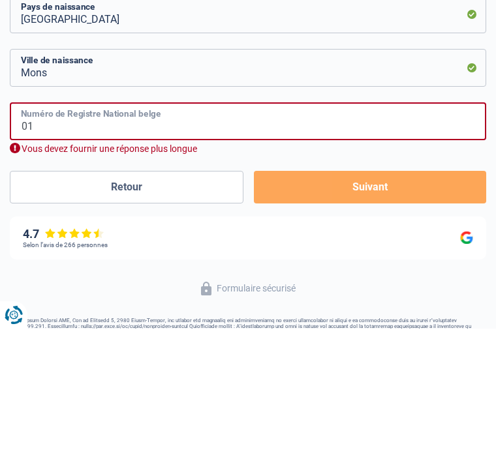
type input "0"
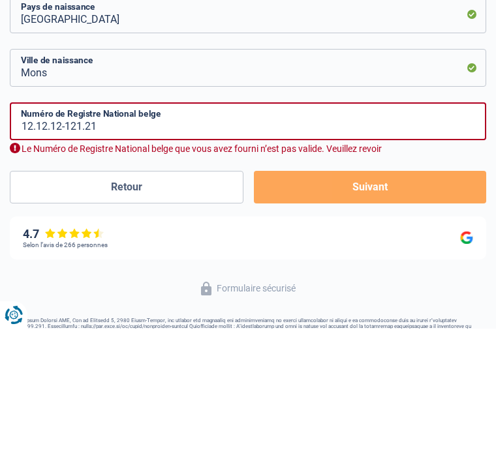
click at [442, 303] on button "Suivant" at bounding box center [370, 319] width 232 height 33
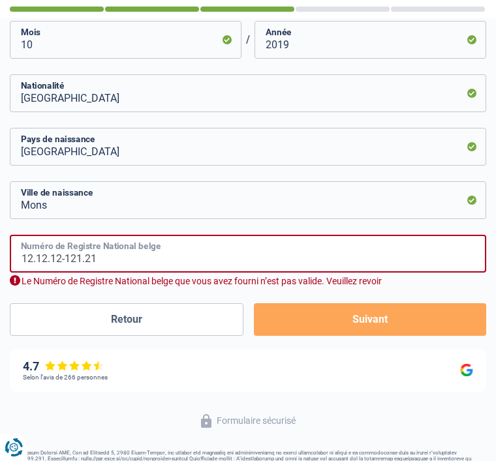
click at [395, 248] on input "12.12.12-121.21" at bounding box center [248, 254] width 476 height 38
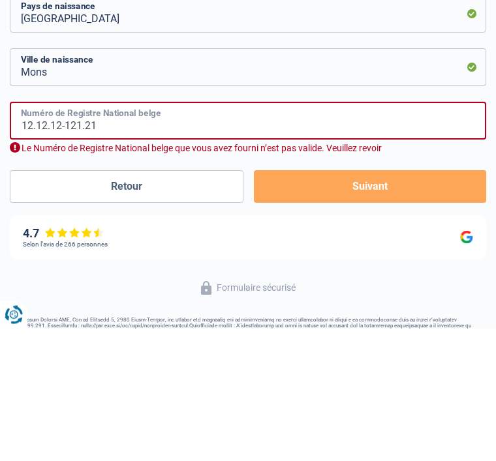
click at [391, 235] on input "12.12.12-121.21" at bounding box center [248, 254] width 476 height 38
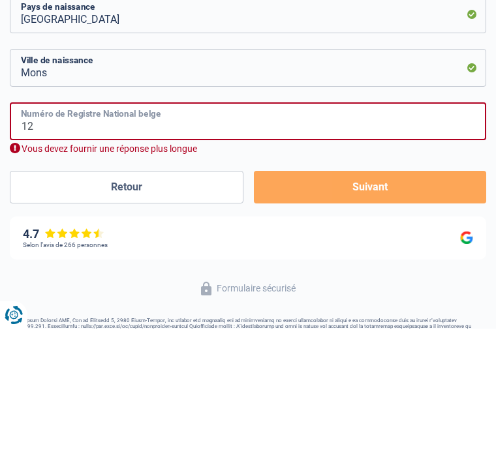
type input "1"
type input "0"
type input "1"
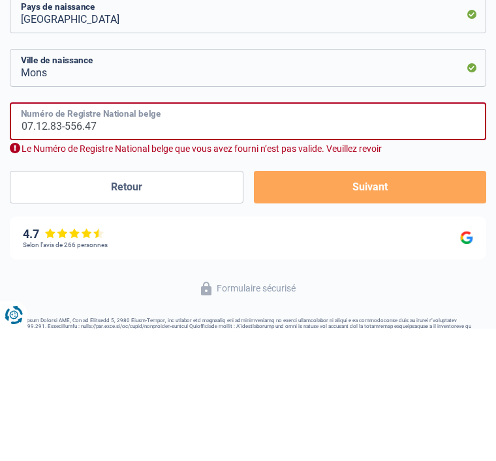
type input "07.12.83-556.47"
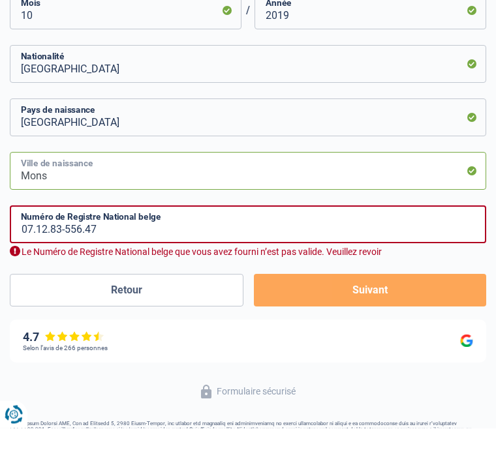
scroll to position [702, 0]
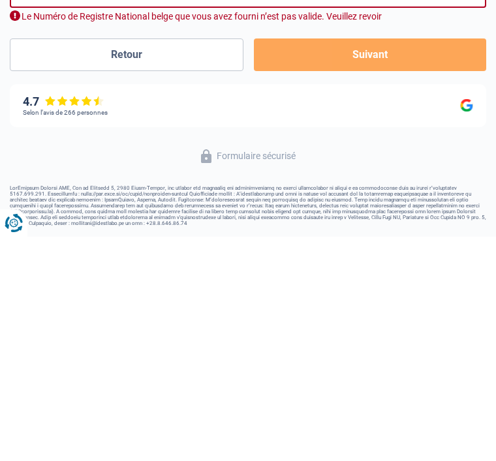
click at [359, 263] on button "Suivant" at bounding box center [370, 279] width 232 height 33
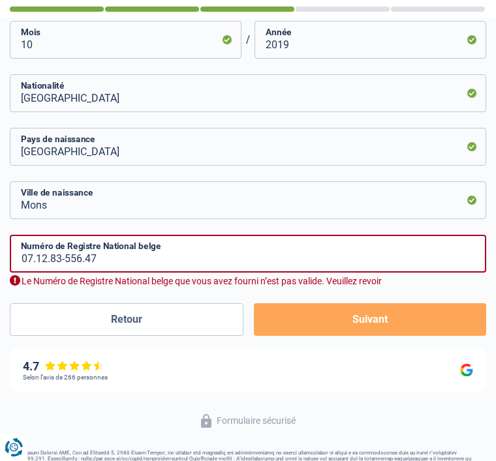
click at [330, 308] on button "Suivant" at bounding box center [370, 319] width 232 height 33
click at [330, 307] on button "Suivant" at bounding box center [370, 319] width 232 height 33
click at [342, 311] on button "Suivant" at bounding box center [370, 319] width 232 height 33
click at [342, 310] on button "Suivant" at bounding box center [370, 319] width 232 height 33
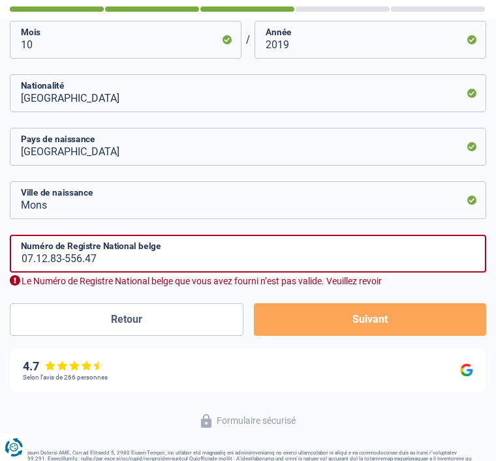
click at [376, 303] on button "Suivant" at bounding box center [370, 319] width 232 height 33
click at [375, 303] on button "Suivant" at bounding box center [370, 319] width 232 height 33
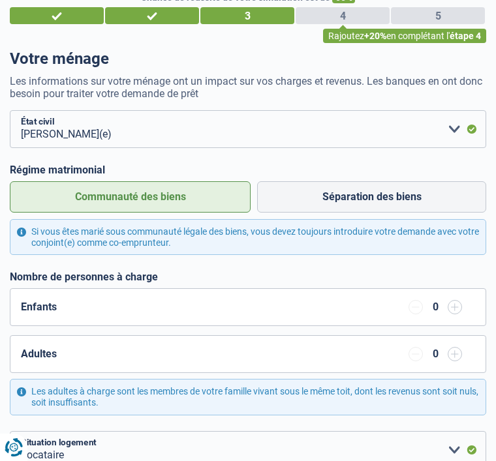
scroll to position [0, 0]
